Goal: Task Accomplishment & Management: Complete application form

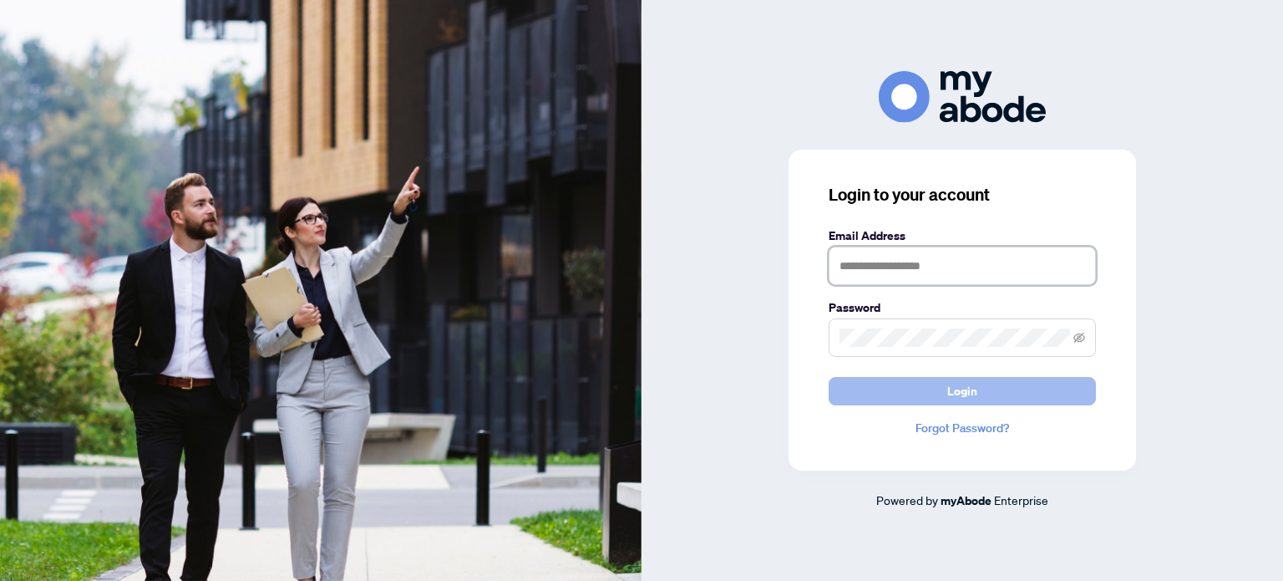
type input "**********"
click at [954, 388] on span "Login" at bounding box center [962, 391] width 30 height 27
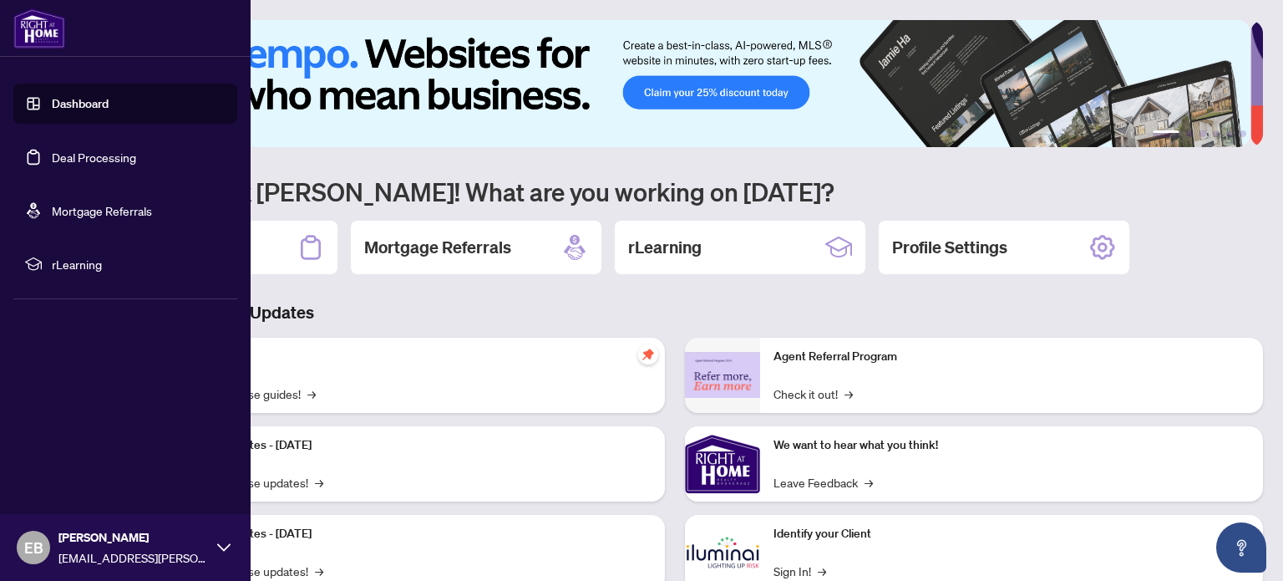
click at [84, 160] on link "Deal Processing" at bounding box center [94, 157] width 84 height 15
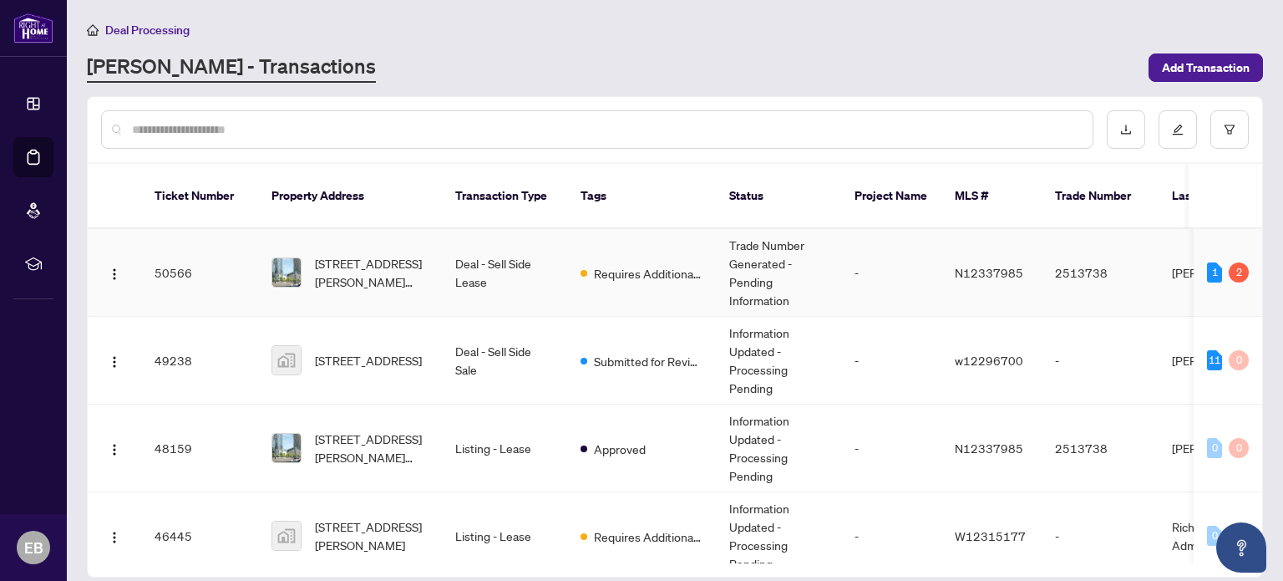
click at [373, 259] on span "[STREET_ADDRESS][PERSON_NAME][PERSON_NAME]" at bounding box center [372, 272] width 114 height 37
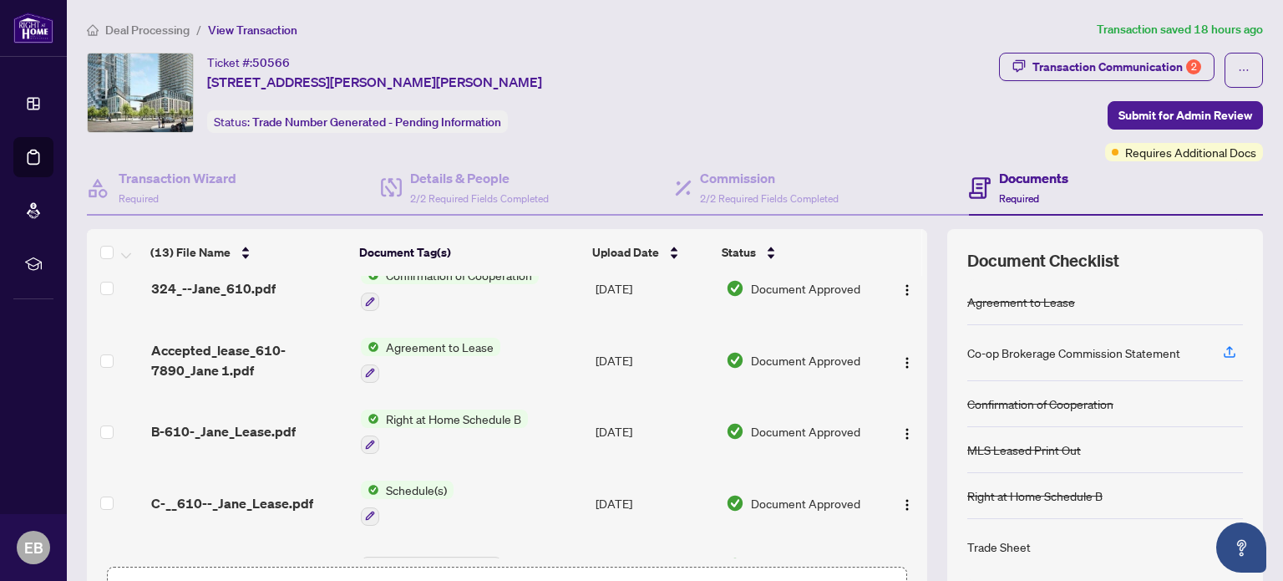
scroll to position [562, 0]
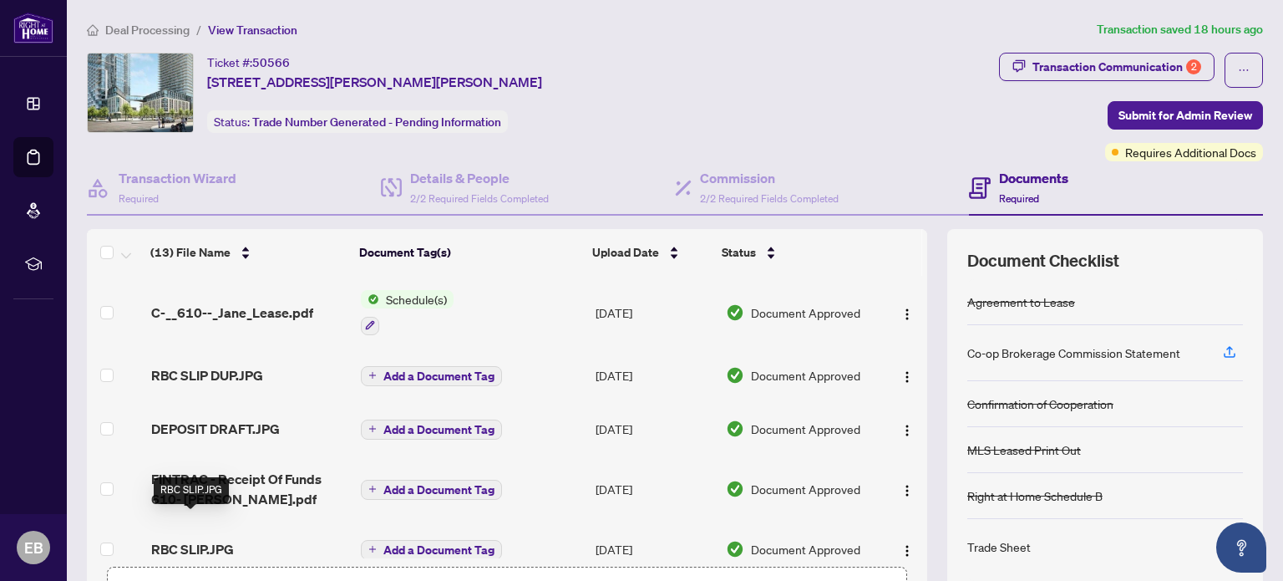
click at [185, 539] on span "RBC SLIP.JPG" at bounding box center [192, 549] width 83 height 20
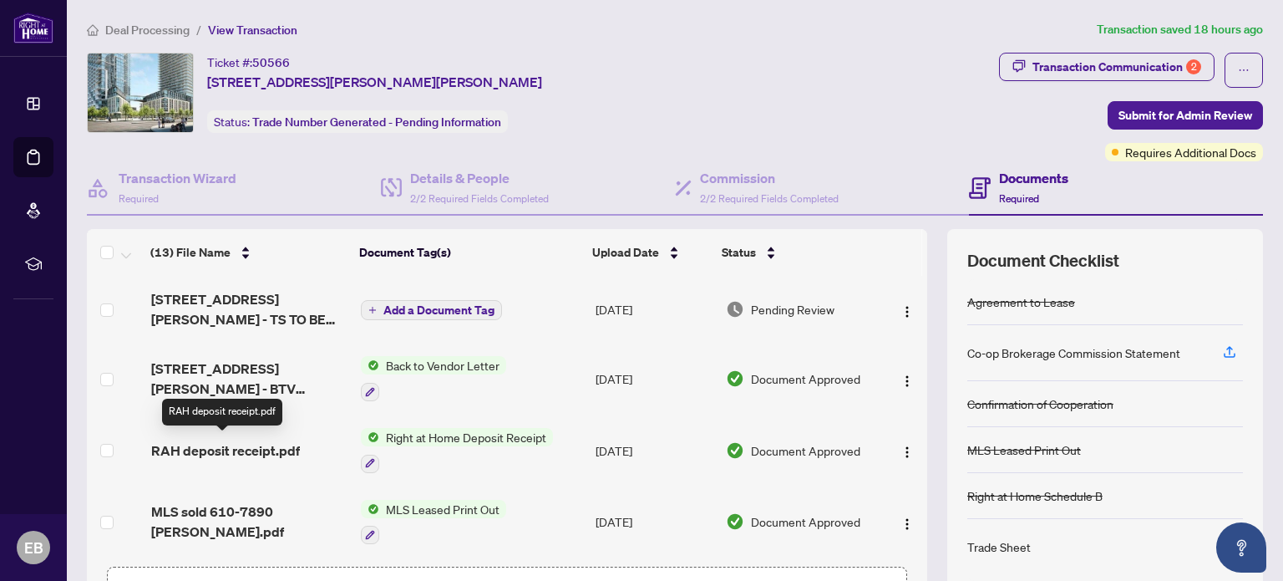
click at [267, 443] on span "RAH deposit receipt.pdf" at bounding box center [225, 450] width 149 height 20
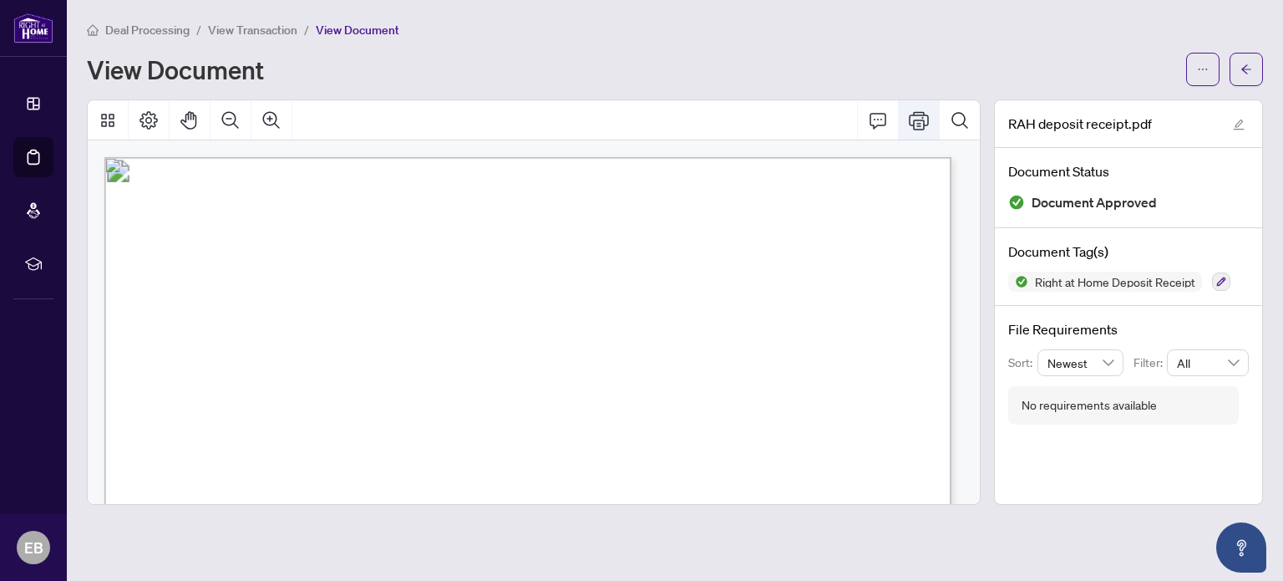
click at [924, 117] on icon "Print" at bounding box center [919, 120] width 20 height 20
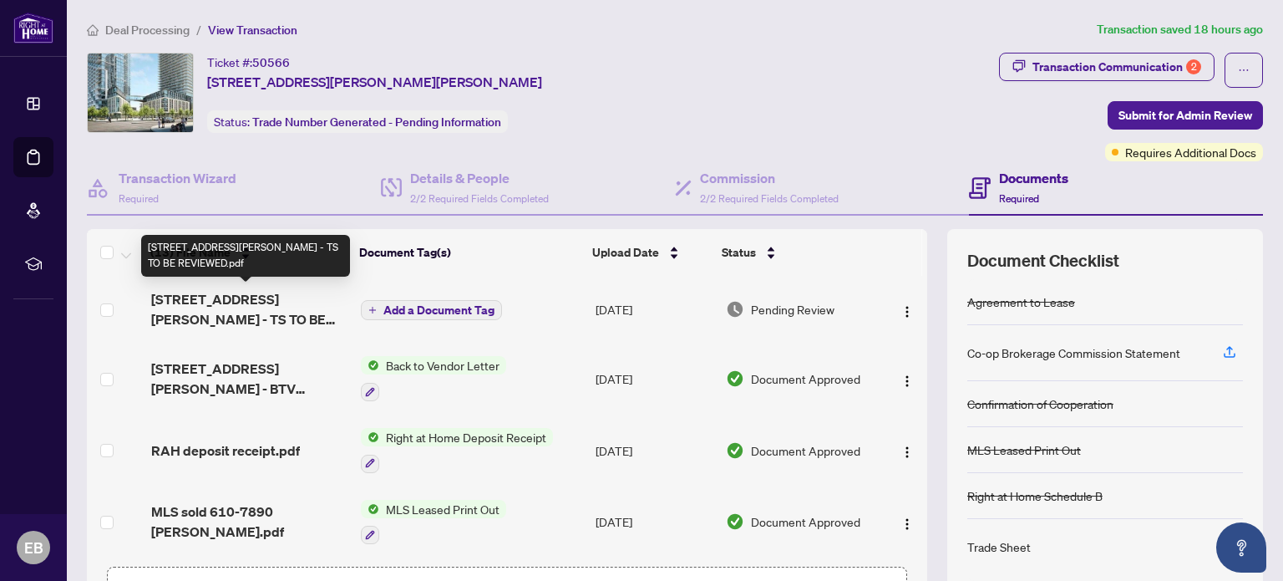
click at [269, 299] on span "[STREET_ADDRESS][PERSON_NAME] - TS TO BE REVIEWED.pdf" at bounding box center [249, 309] width 196 height 40
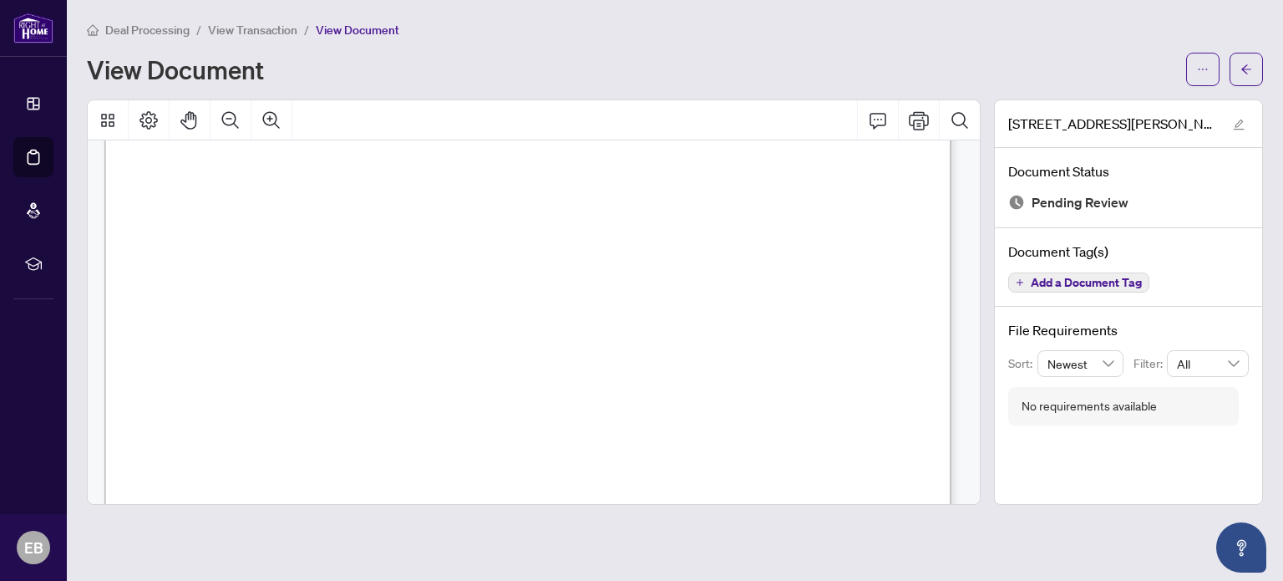
scroll to position [167, 0]
click at [921, 115] on icon "Print" at bounding box center [919, 120] width 20 height 20
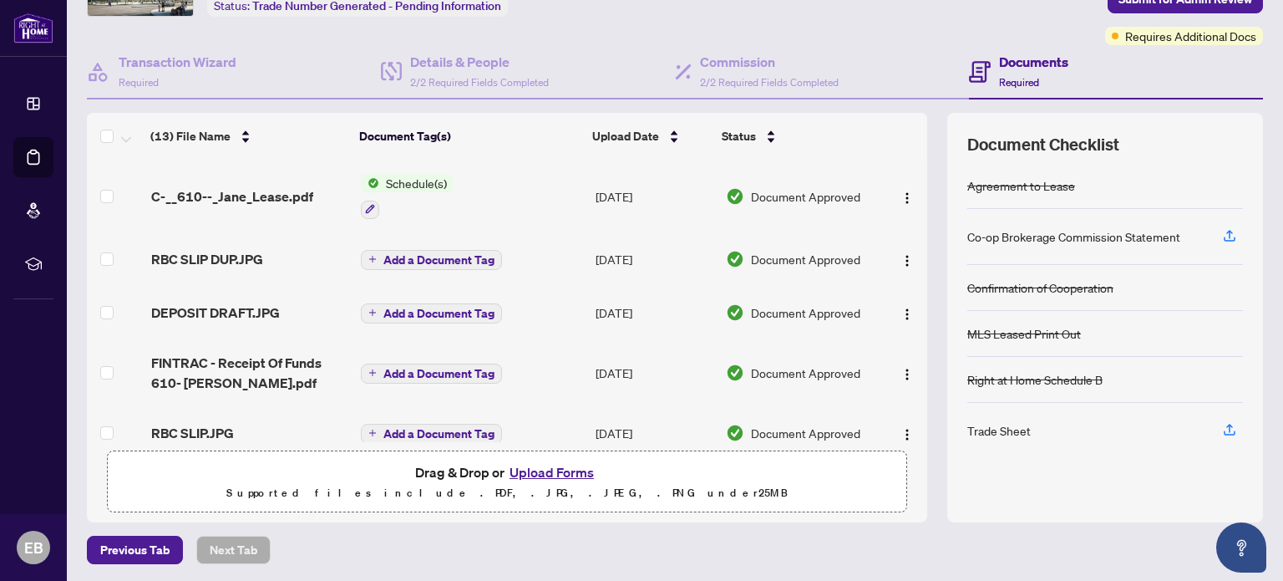
scroll to position [117, 0]
click at [548, 467] on button "Upload Forms" at bounding box center [552, 471] width 94 height 22
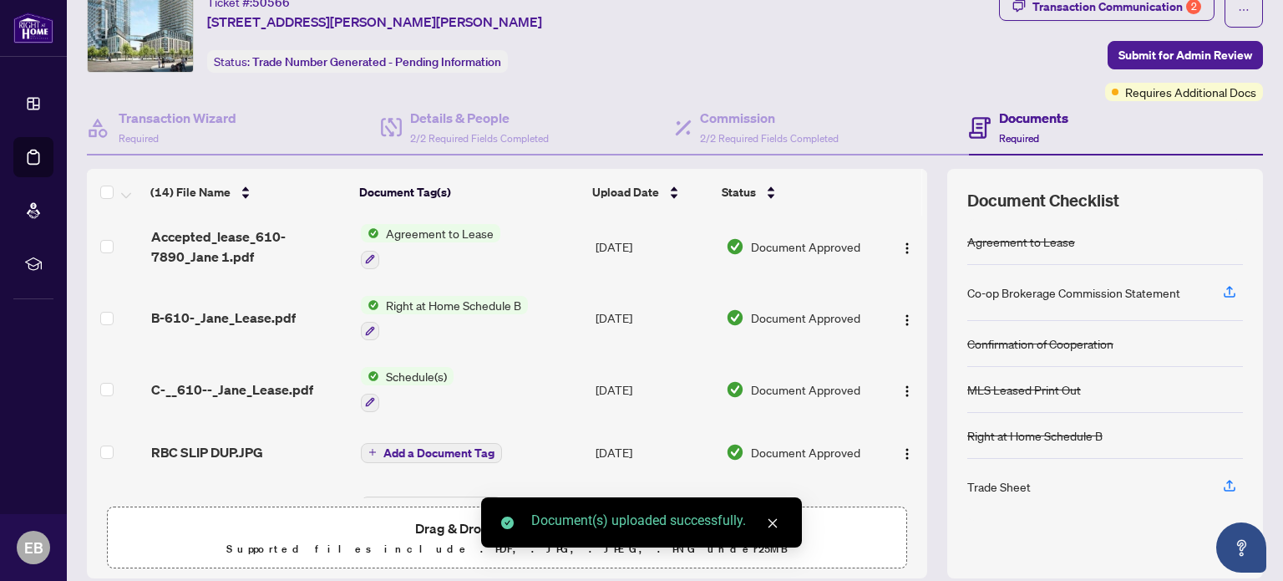
scroll to position [0, 0]
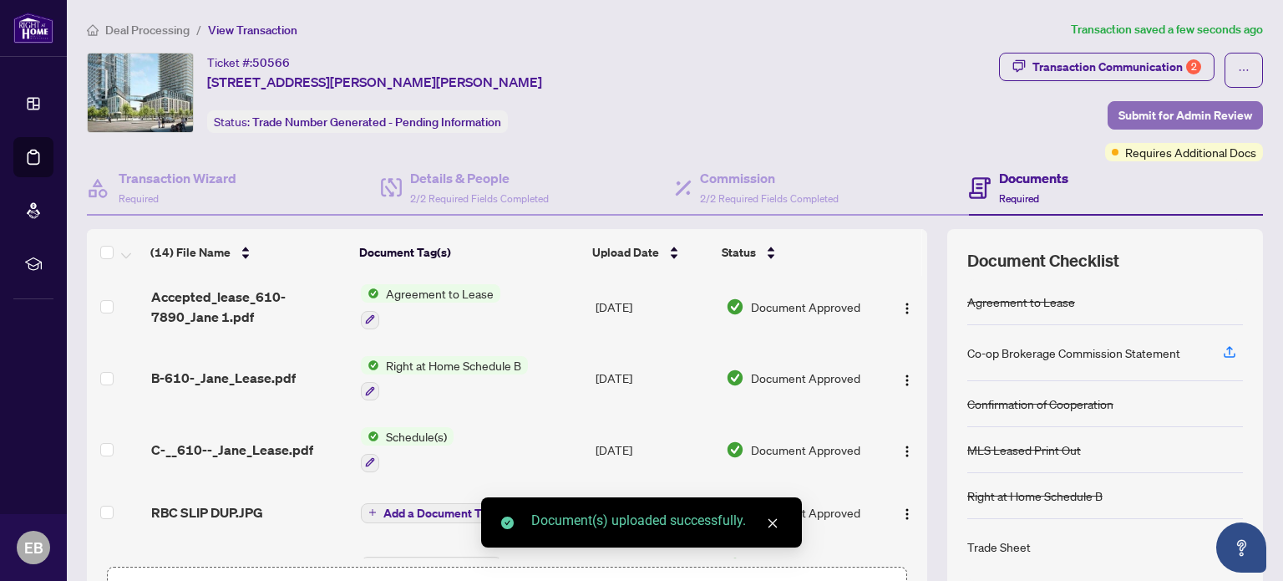
click at [1145, 116] on span "Submit for Admin Review" at bounding box center [1185, 115] width 134 height 27
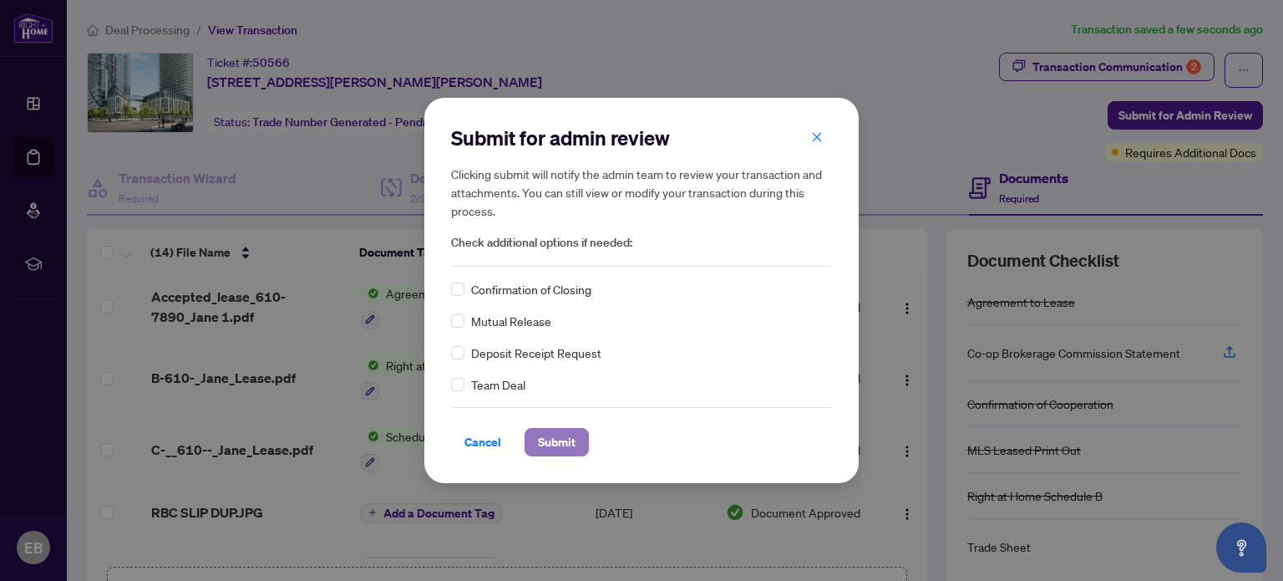
click at [565, 433] on span "Submit" at bounding box center [557, 442] width 38 height 27
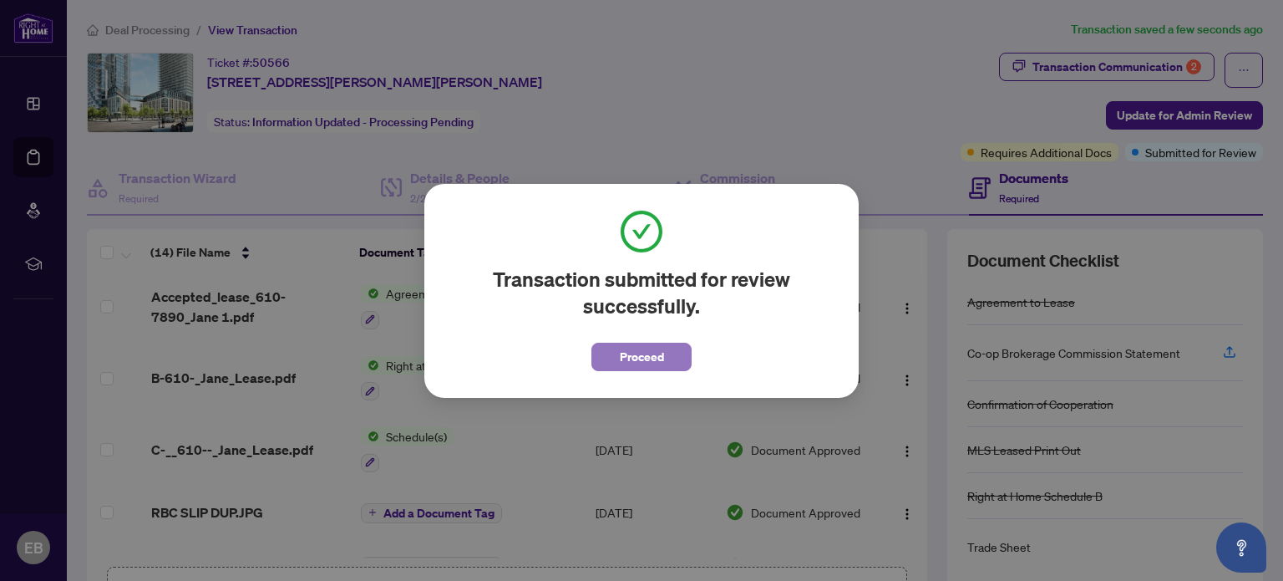
click at [621, 353] on span "Proceed" at bounding box center [642, 356] width 44 height 27
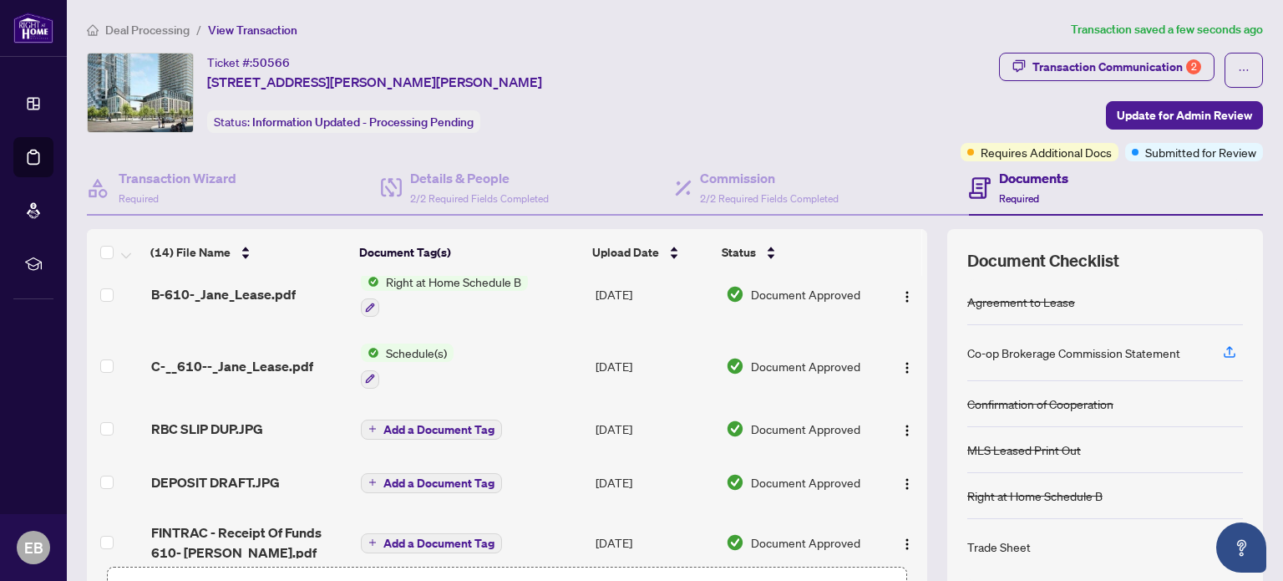
scroll to position [616, 0]
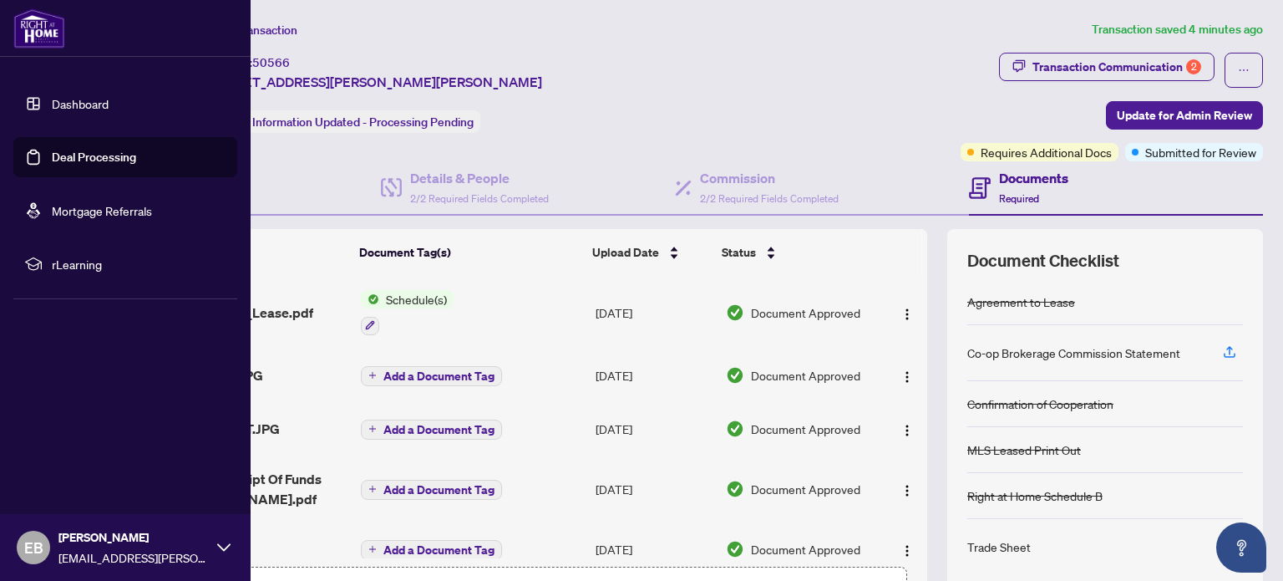
click at [82, 164] on link "Deal Processing" at bounding box center [94, 157] width 84 height 15
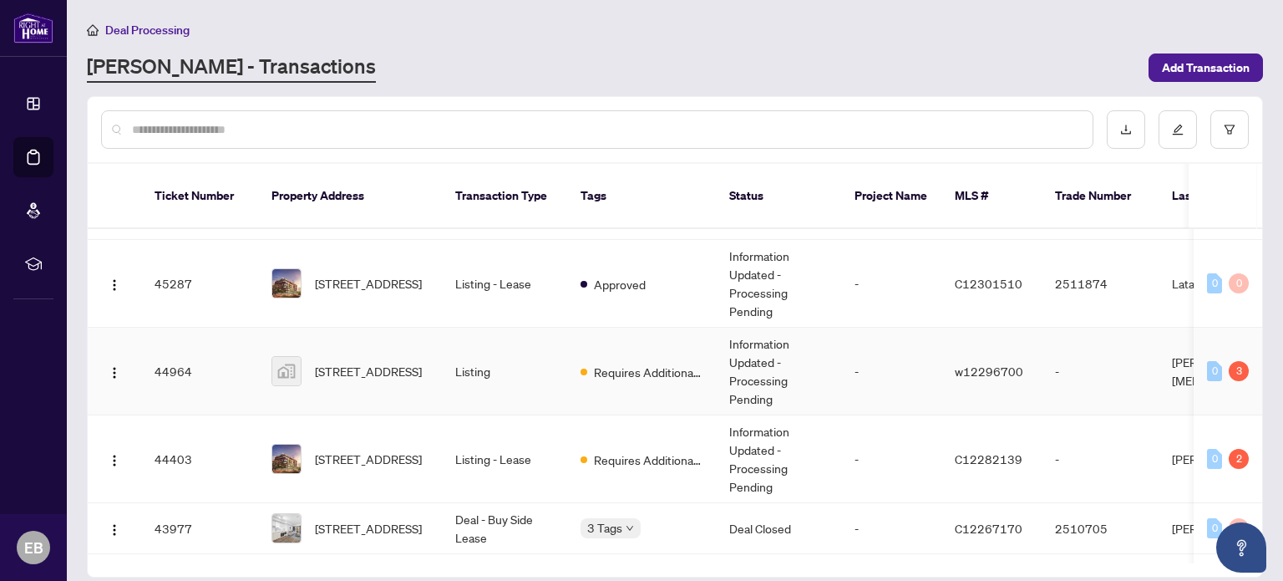
scroll to position [418, 0]
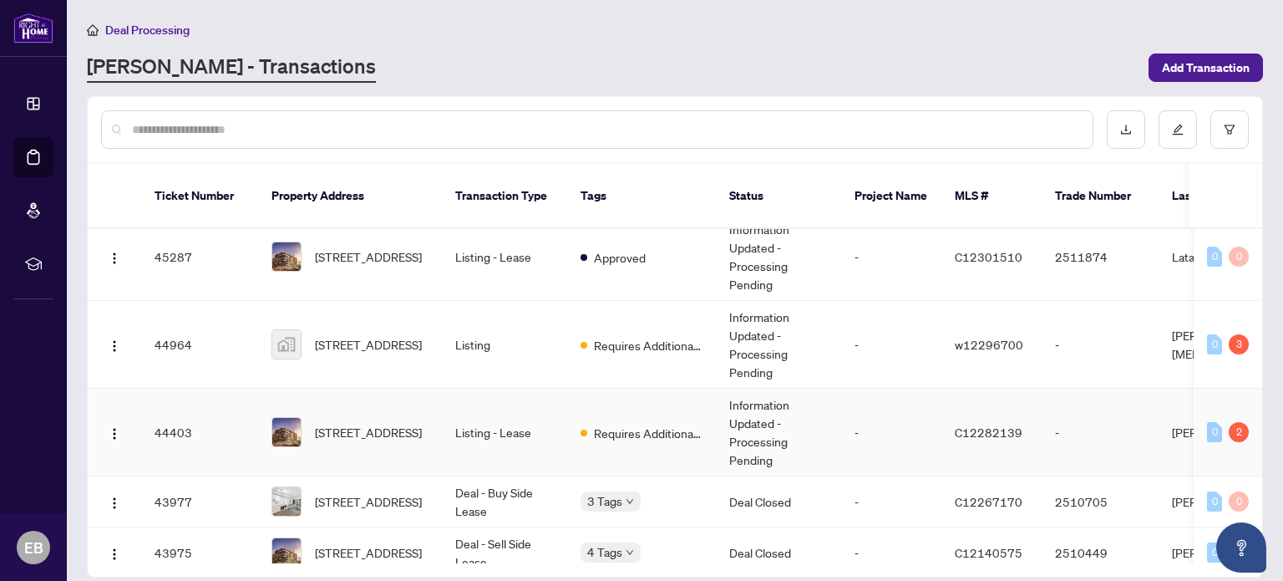
click at [403, 423] on span "[STREET_ADDRESS]" at bounding box center [368, 432] width 107 height 18
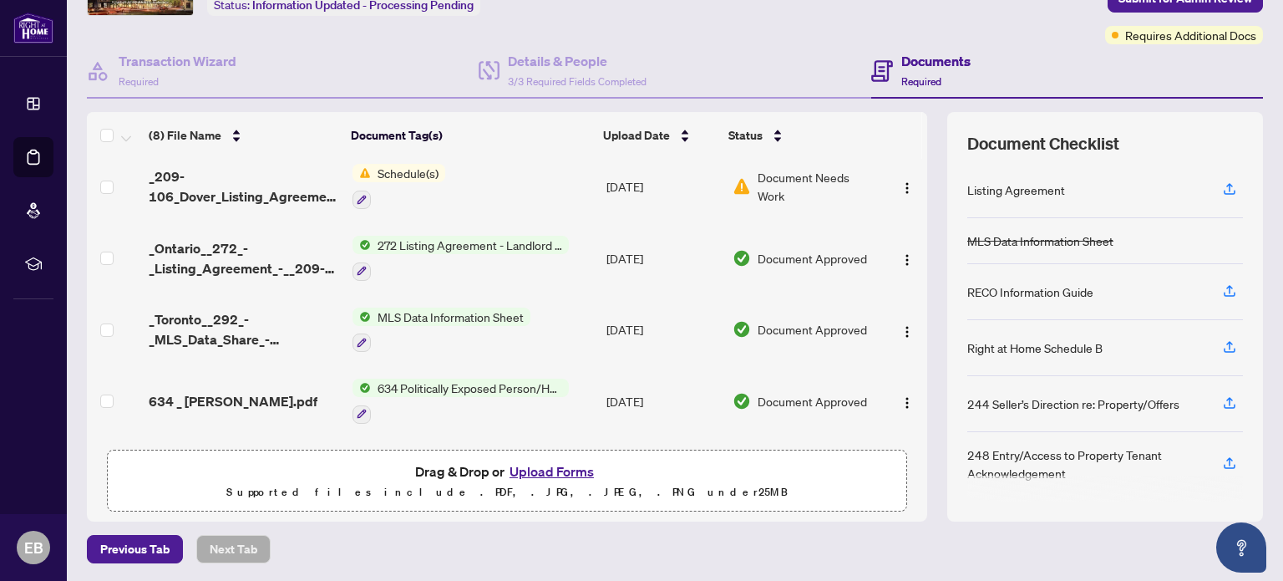
scroll to position [286, 0]
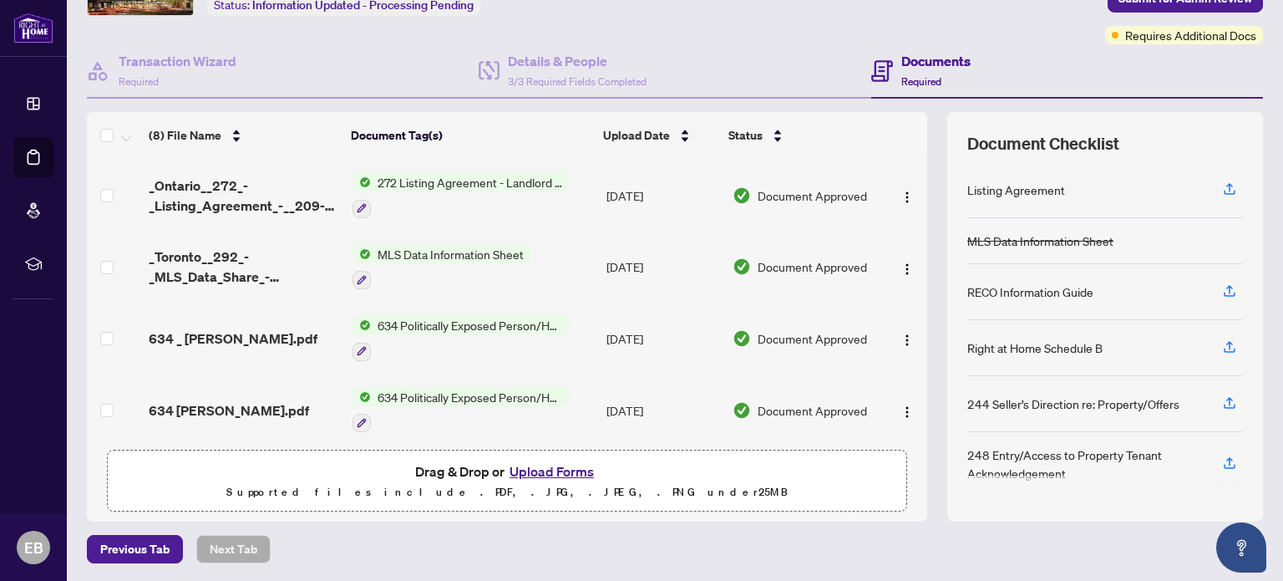
click at [565, 467] on button "Upload Forms" at bounding box center [552, 471] width 94 height 22
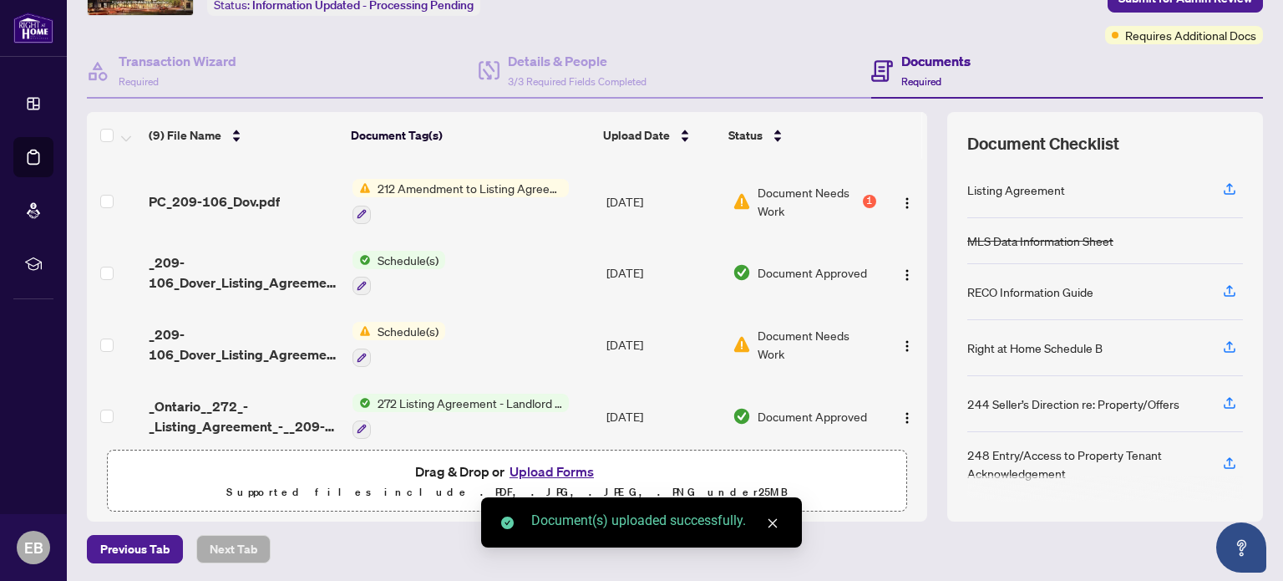
scroll to position [0, 0]
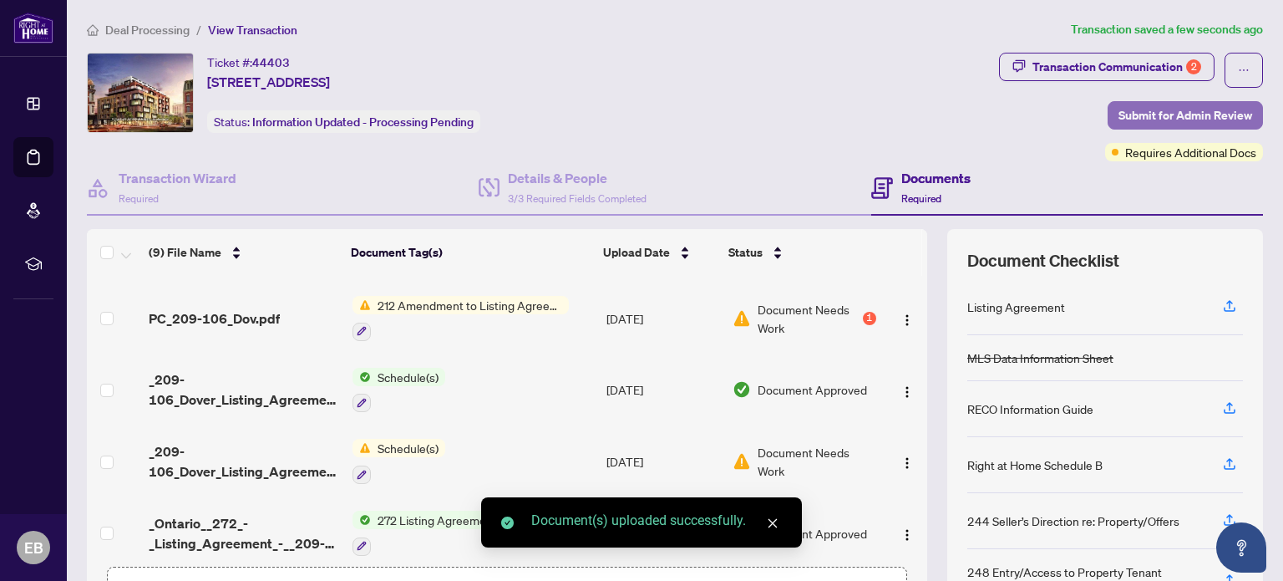
click at [1149, 110] on span "Submit for Admin Review" at bounding box center [1185, 115] width 134 height 27
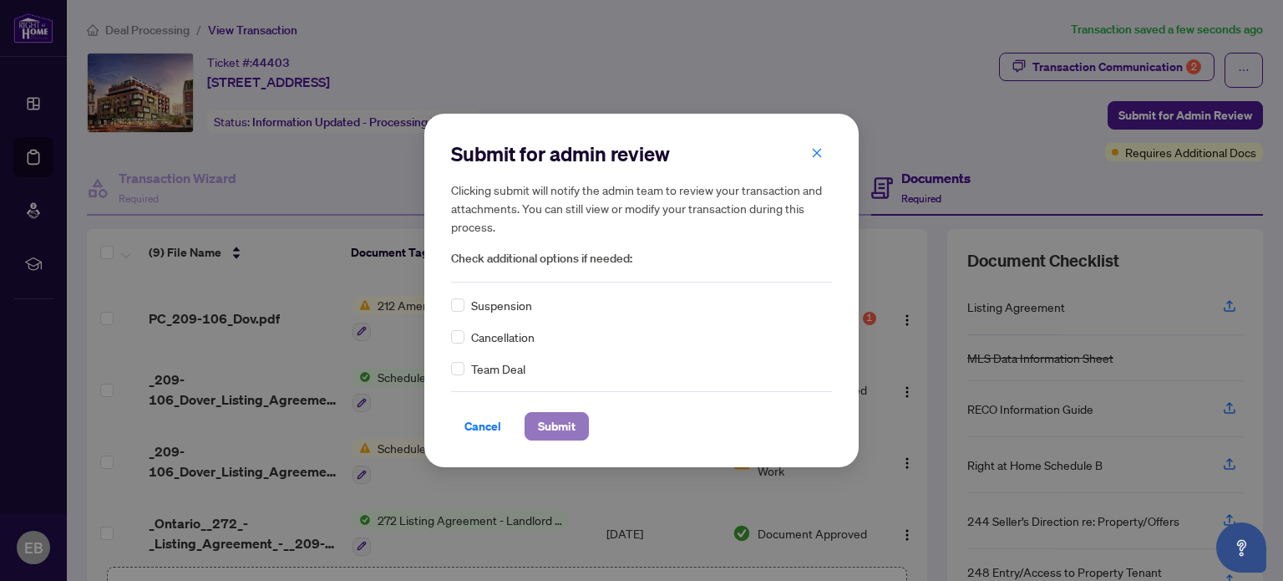
click at [566, 426] on span "Submit" at bounding box center [557, 426] width 38 height 27
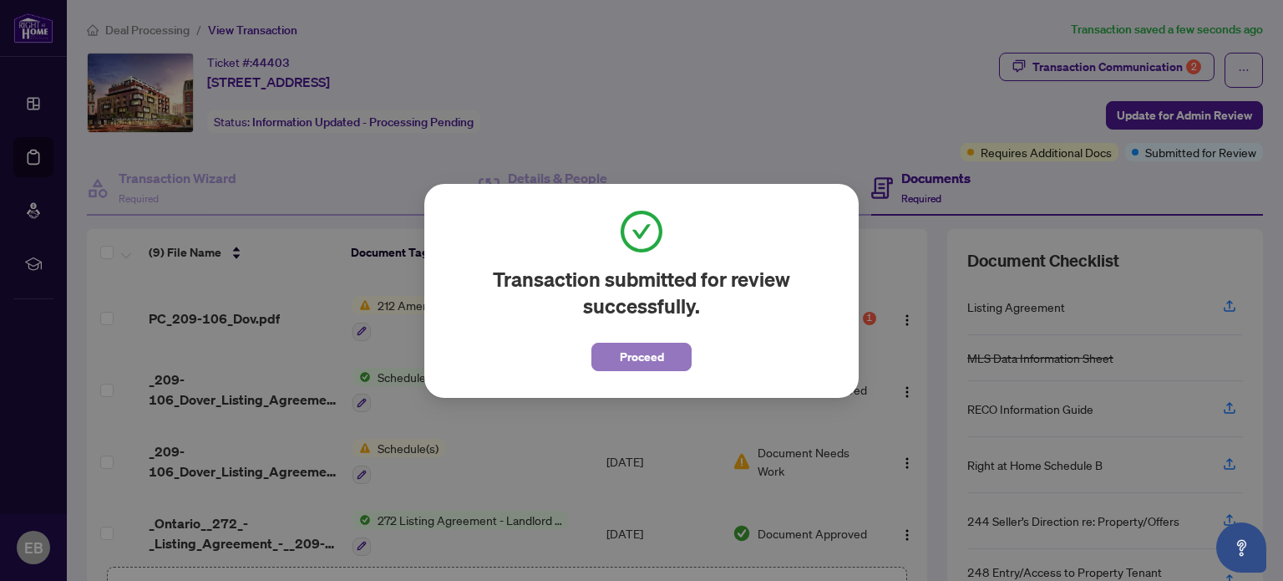
click at [647, 365] on span "Proceed" at bounding box center [642, 356] width 44 height 27
